Goal: Transaction & Acquisition: Purchase product/service

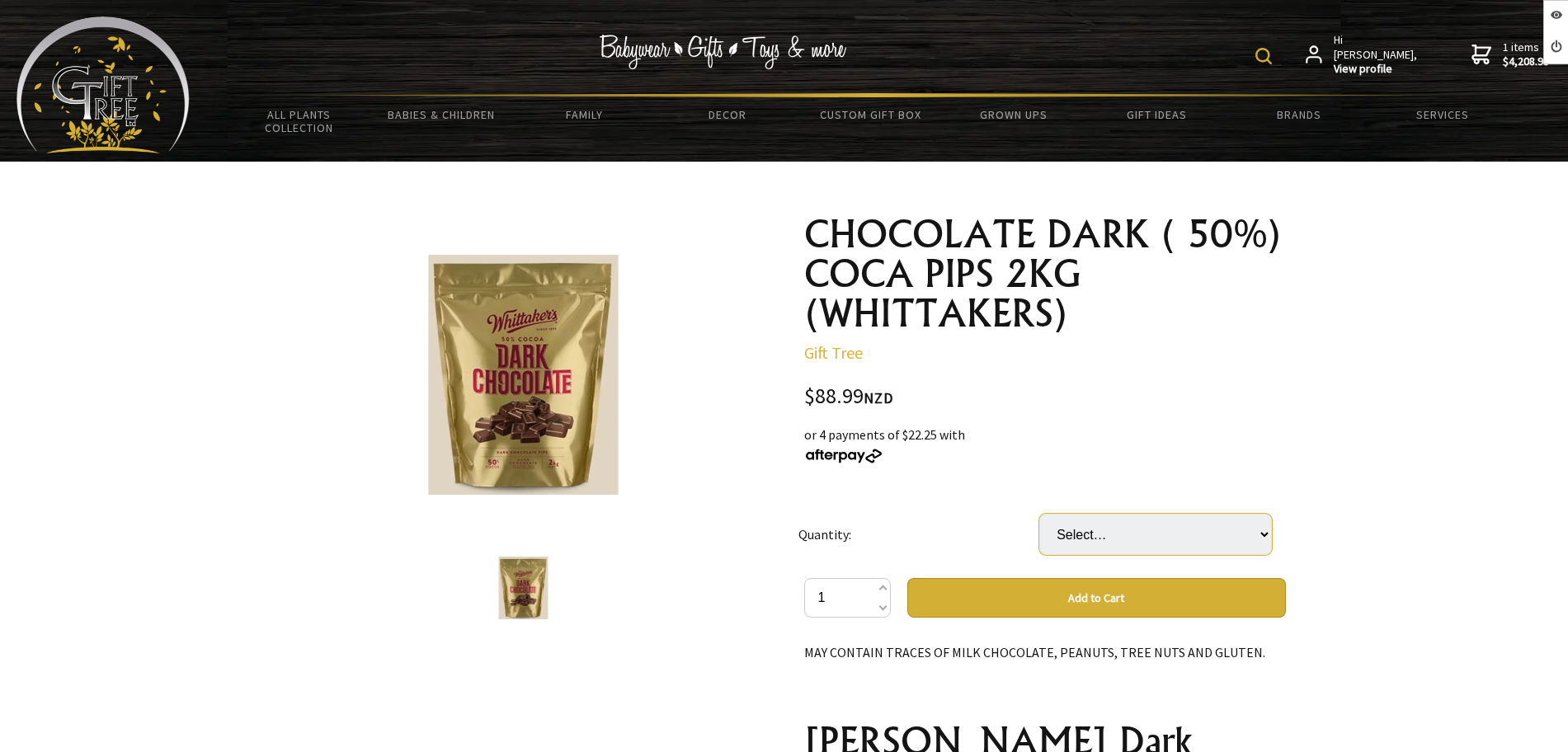
click at [1110, 545] on select "Select… 5 (+ $444.95)" at bounding box center [1155, 534] width 232 height 41
select select "5"
click at [1039, 514] on select "Select… 5 (+ $444.95)" at bounding box center [1155, 534] width 232 height 41
click at [1087, 529] on select "Select… 5 (+ $444.95)" at bounding box center [1155, 534] width 232 height 41
select select
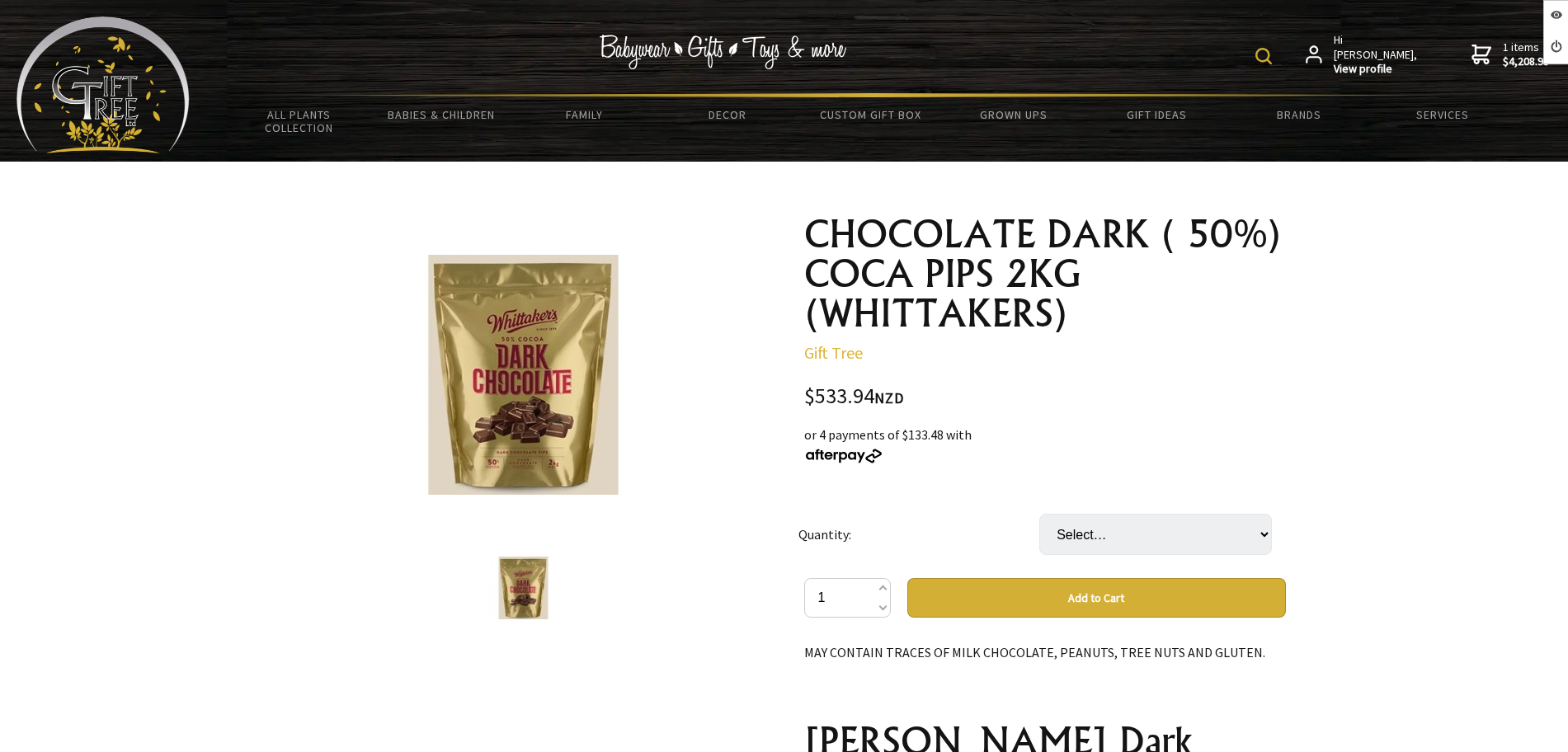
click at [1039, 514] on select "Select… 5 (+ $444.95)" at bounding box center [1155, 534] width 232 height 41
drag, startPoint x: 1126, startPoint y: 535, endPoint x: 1126, endPoint y: 551, distance: 16.0
click at [1126, 534] on select "Select… 5 (+ $444.95)" at bounding box center [1155, 534] width 232 height 41
select select "5"
click at [1039, 514] on select "Select… 5 (+ $444.95)" at bounding box center [1155, 534] width 232 height 41
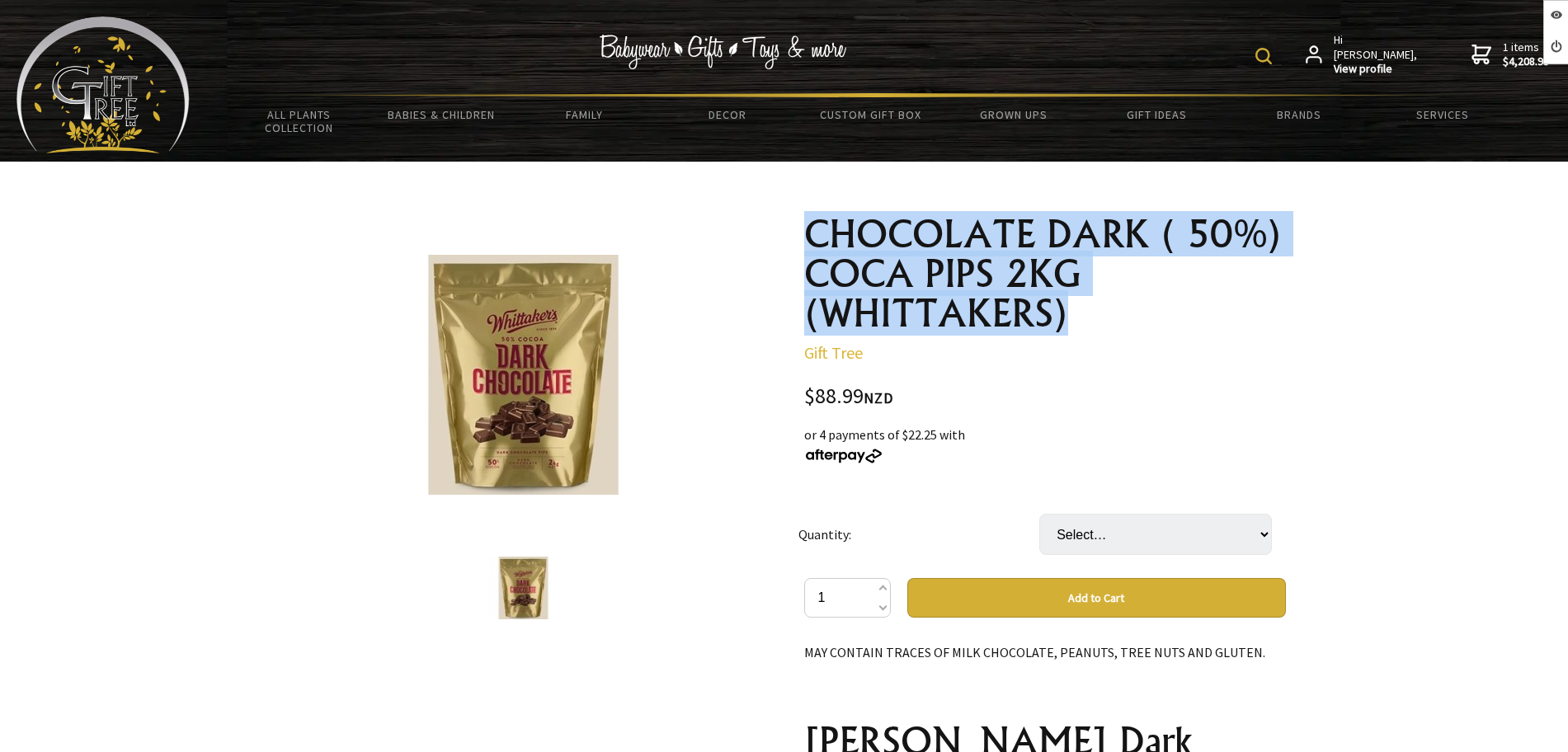
drag, startPoint x: 1071, startPoint y: 312, endPoint x: 794, endPoint y: 233, distance: 288.0
click at [794, 233] on div "CHOCOLATE DARK ( 50%) COCA PIPS 2KG (WHITTAKERS) Gift Tree $88.99 NZD or 4 paym…" at bounding box center [1045, 766] width 508 height 1131
drag, startPoint x: 864, startPoint y: 275, endPoint x: 854, endPoint y: 272, distance: 10.4
click at [864, 275] on h1 "CHOCOLATE DARK ( 50%) COCA PIPS 2KG (WHITTAKERS)" at bounding box center [1045, 273] width 482 height 118
drag, startPoint x: 799, startPoint y: 229, endPoint x: 1070, endPoint y: 320, distance: 285.9
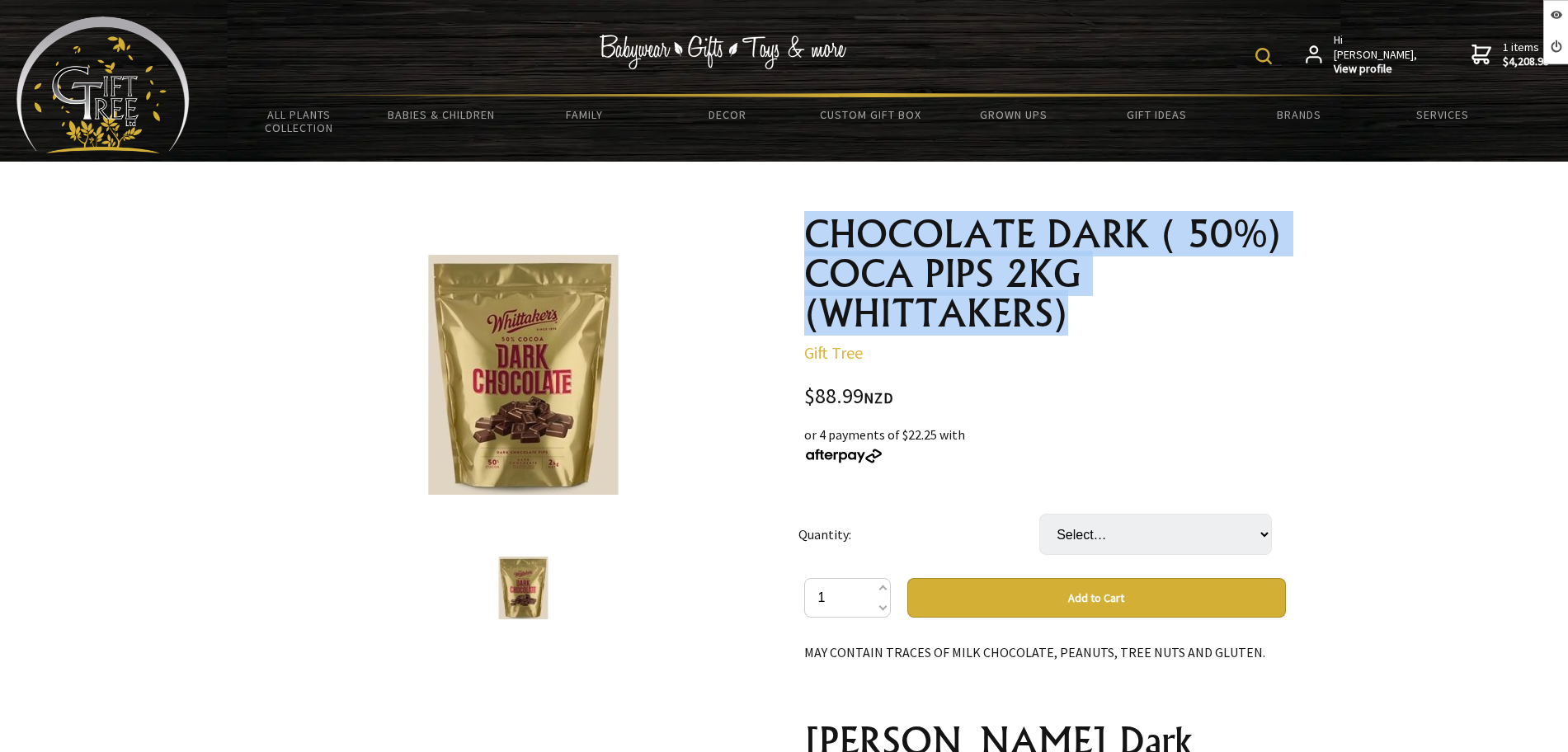
click at [1070, 320] on div "CHOCOLATE DARK ( 50%) COCA PIPS 2KG (WHITTAKERS) Gift Tree $88.99 NZD or 4 paym…" at bounding box center [1045, 766] width 508 height 1131
copy h1 "CHOCOLATE DARK ( 50%) COCA PIPS 2KG (WHITTAKERS)"
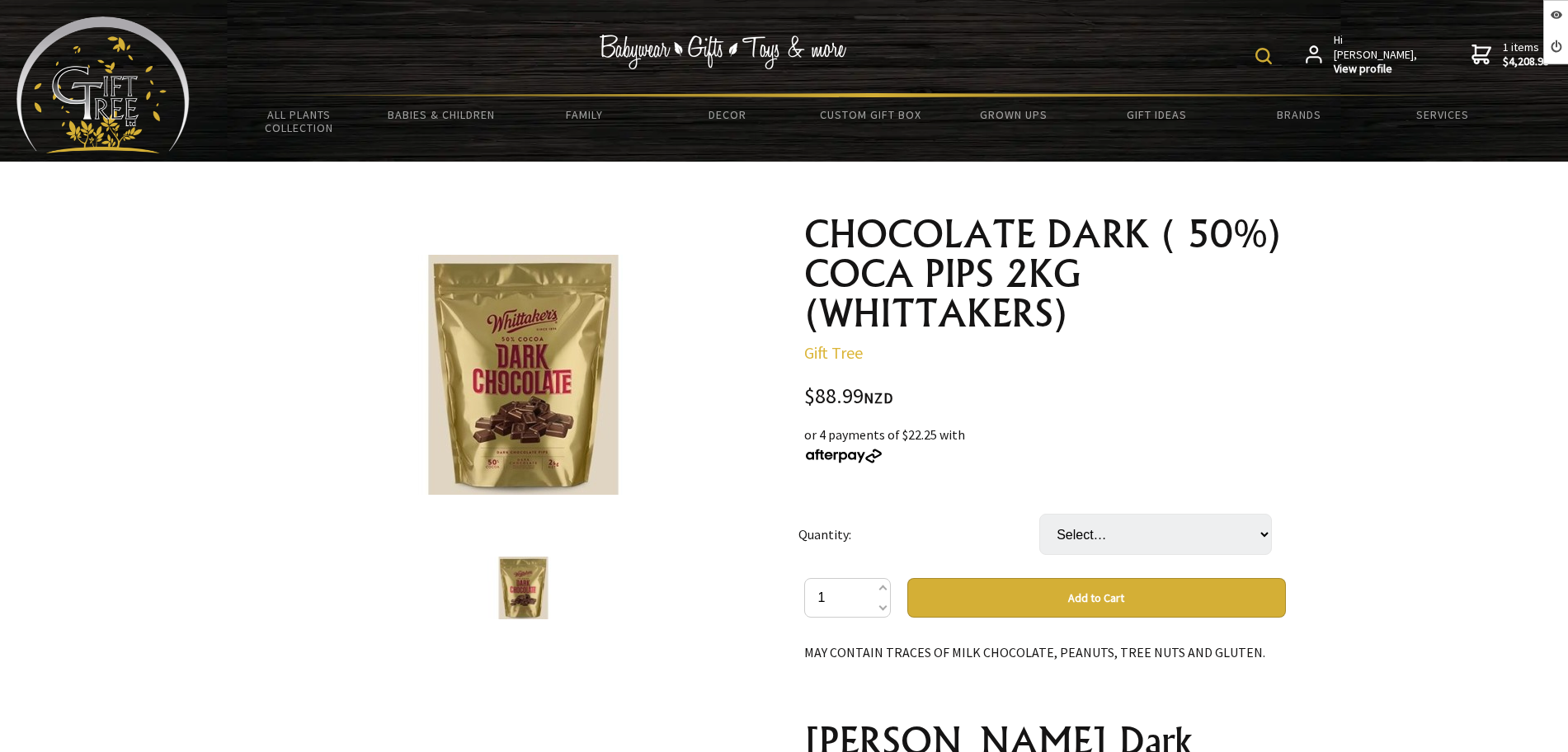
select select "5"
click at [1039, 514] on select "Select… 5 (+ $444.95)" at bounding box center [1155, 534] width 232 height 41
click at [1082, 532] on select "Select… 5 (+ $444.95)" at bounding box center [1155, 534] width 232 height 41
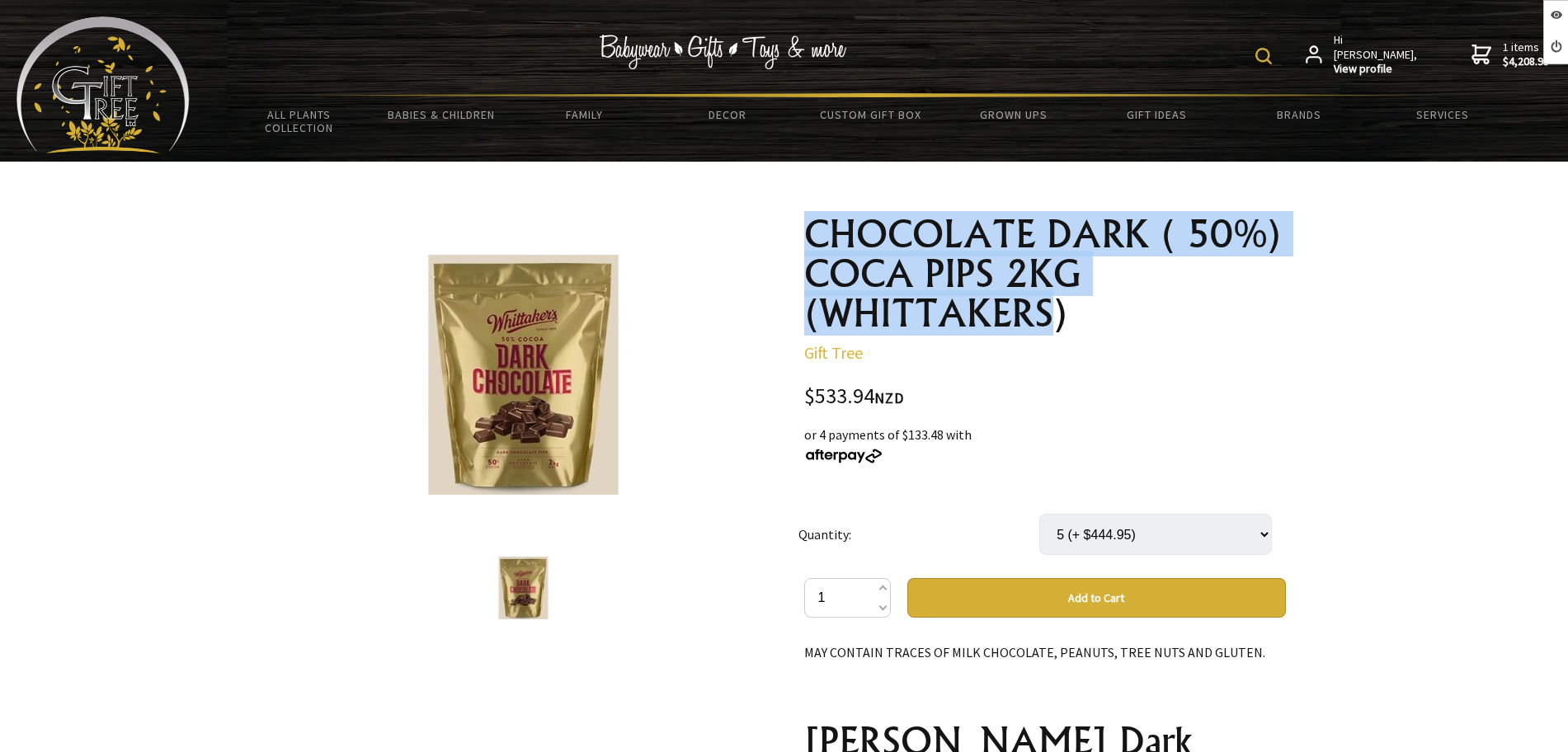
drag, startPoint x: 1054, startPoint y: 323, endPoint x: 794, endPoint y: 234, distance: 274.8
click at [794, 234] on div "CHOCOLATE DARK ( 50%) COCA PIPS 2KG (WHITTAKERS) Gift Tree $533.94 NZD or 4 pay…" at bounding box center [1045, 766] width 508 height 1131
drag, startPoint x: 1078, startPoint y: 309, endPoint x: 794, endPoint y: 221, distance: 297.3
click at [794, 221] on div "CHOCOLATE DARK ( 50%) COCA PIPS 2KG (WHITTAKERS) Gift Tree $533.94 NZD or 4 pay…" at bounding box center [1045, 766] width 508 height 1131
copy h1 "CHOCOLATE DARK ( 50%) COCA PIPS 2KG (WHITTAKERS)"
